Goal: Find specific page/section: Find specific page/section

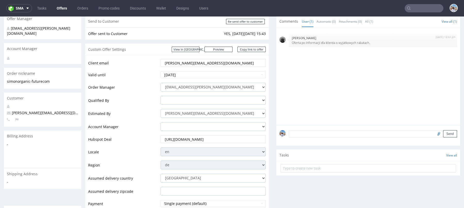
scroll to position [44, 0]
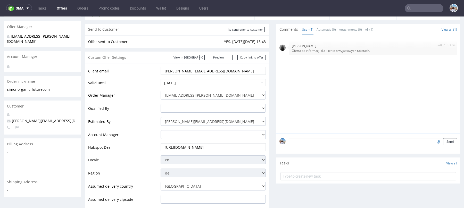
drag, startPoint x: 186, startPoint y: 71, endPoint x: 240, endPoint y: 71, distance: 54.1
click at [240, 71] on input "[PERSON_NAME][EMAIL_ADDRESS][DOMAIN_NAME]" at bounding box center [213, 70] width 98 height 7
click at [420, 6] on input "text" at bounding box center [424, 8] width 39 height 8
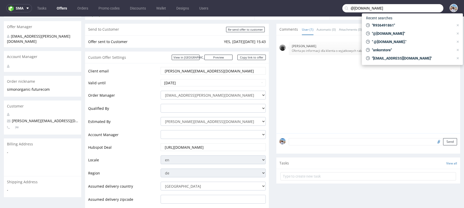
type input "@[DOMAIN_NAME]"
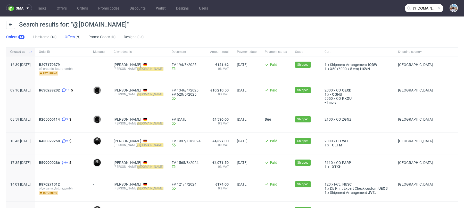
click at [67, 40] on link "Offers 9" at bounding box center [72, 37] width 15 height 8
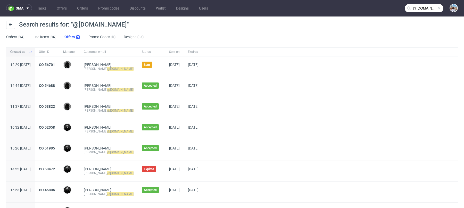
click at [55, 87] on span "CO.54688" at bounding box center [47, 88] width 16 height 8
click at [55, 85] on link "CO.54688" at bounding box center [47, 86] width 16 height 4
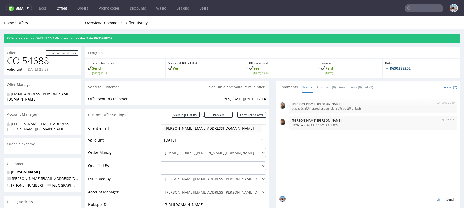
drag, startPoint x: 397, startPoint y: 66, endPoint x: 395, endPoint y: 69, distance: 3.5
drag, startPoint x: 64, startPoint y: 170, endPoint x: 24, endPoint y: 170, distance: 40.2
click at [24, 176] on p "[PERSON_NAME][EMAIL_ADDRESS][DOMAIN_NAME]" at bounding box center [42, 178] width 71 height 5
